Goal: Use online tool/utility

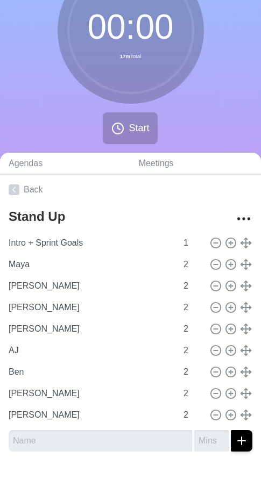
scroll to position [85, 0]
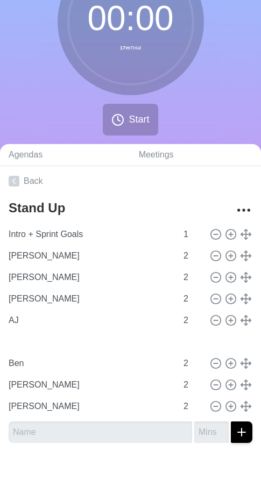
type input "[PERSON_NAME]"
type input "AJ"
type input "Maya"
type input "[PERSON_NAME]"
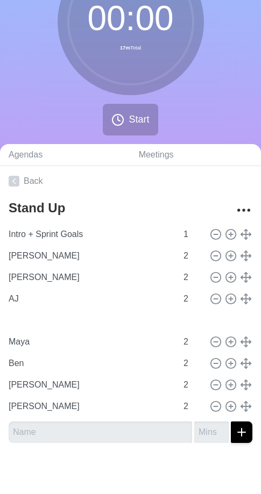
type input "[PERSON_NAME]"
type input "AJ"
type input "[PERSON_NAME]"
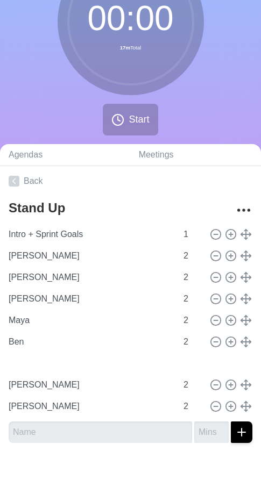
type input "Maya"
type input "Ben"
type input "AJ"
type input "[PERSON_NAME]"
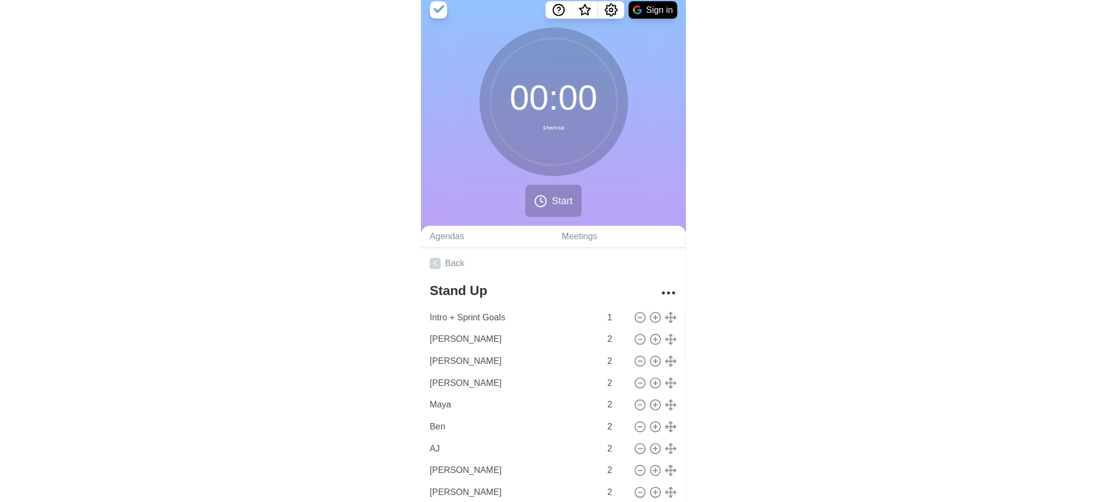
scroll to position [0, 0]
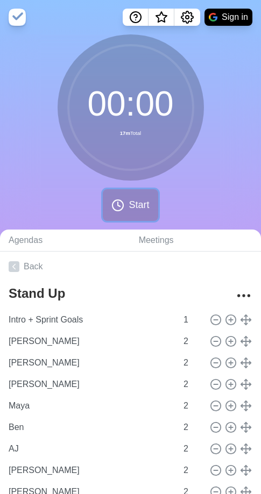
click at [132, 202] on span "Start" at bounding box center [139, 205] width 20 height 15
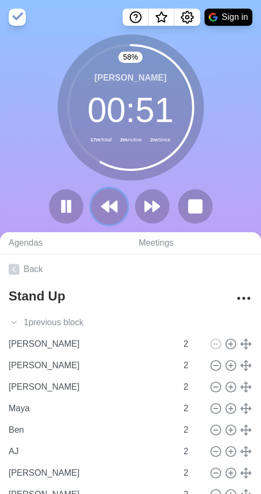
click at [113, 211] on icon at bounding box center [109, 206] width 18 height 18
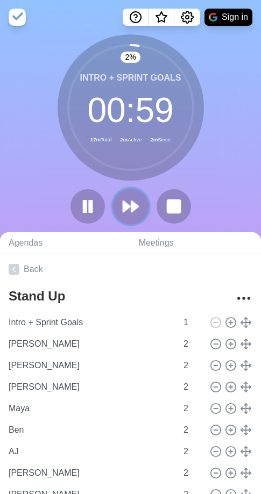
click at [136, 211] on icon at bounding box center [131, 206] width 18 height 18
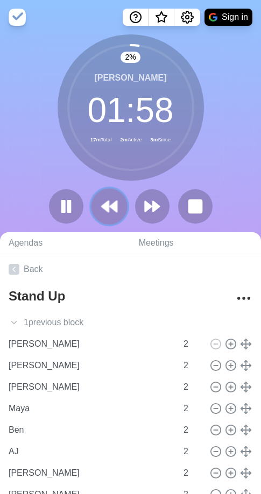
click at [110, 211] on icon at bounding box center [109, 206] width 18 height 18
click at [63, 207] on rect at bounding box center [62, 207] width 3 height 12
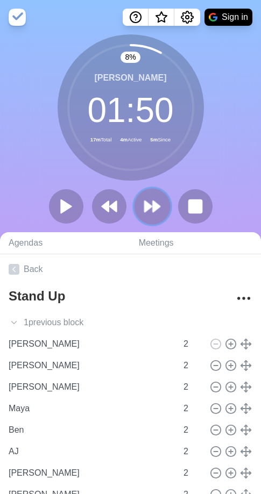
click at [155, 202] on icon at bounding box center [152, 206] width 18 height 18
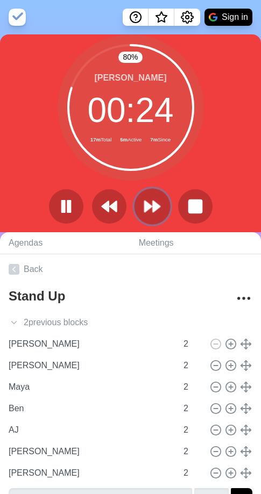
click at [148, 208] on polygon at bounding box center [148, 206] width 7 height 11
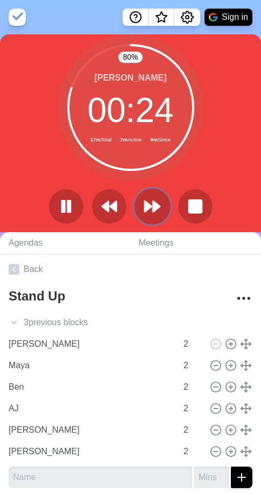
click at [157, 213] on icon at bounding box center [152, 206] width 18 height 18
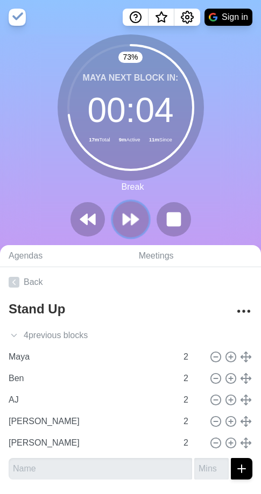
click at [133, 220] on polygon at bounding box center [134, 219] width 7 height 11
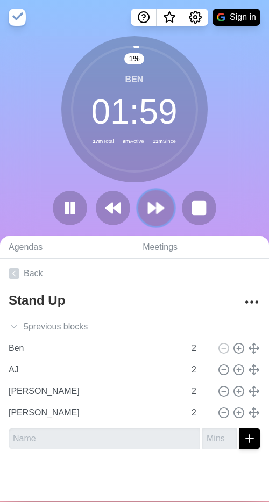
click at [149, 206] on icon at bounding box center [156, 208] width 18 height 18
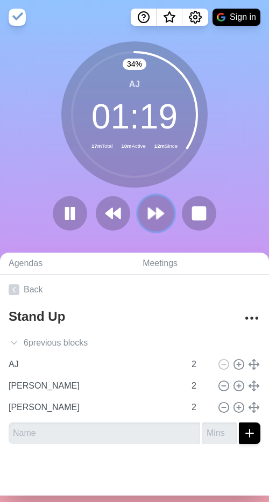
click at [156, 216] on polygon at bounding box center [159, 213] width 7 height 11
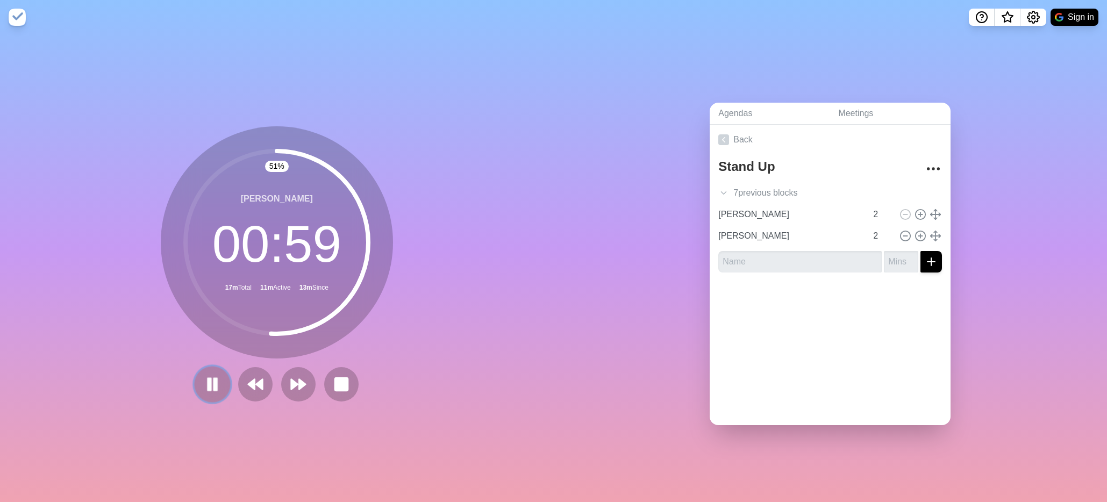
click at [217, 382] on button at bounding box center [212, 384] width 36 height 36
